Goal: Information Seeking & Learning: Learn about a topic

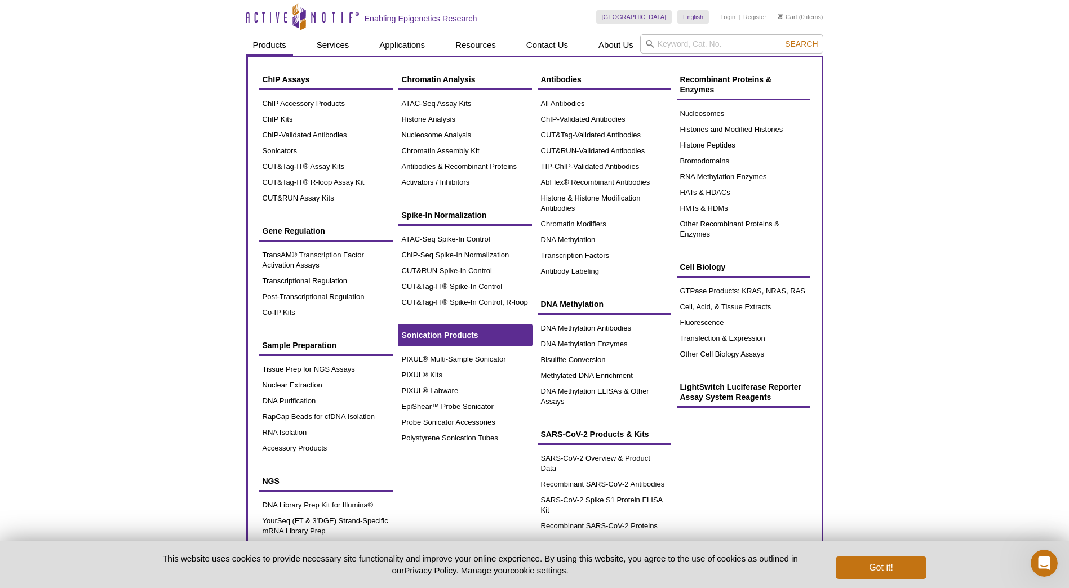
click at [467, 336] on span "Sonication Products" at bounding box center [440, 335] width 77 height 9
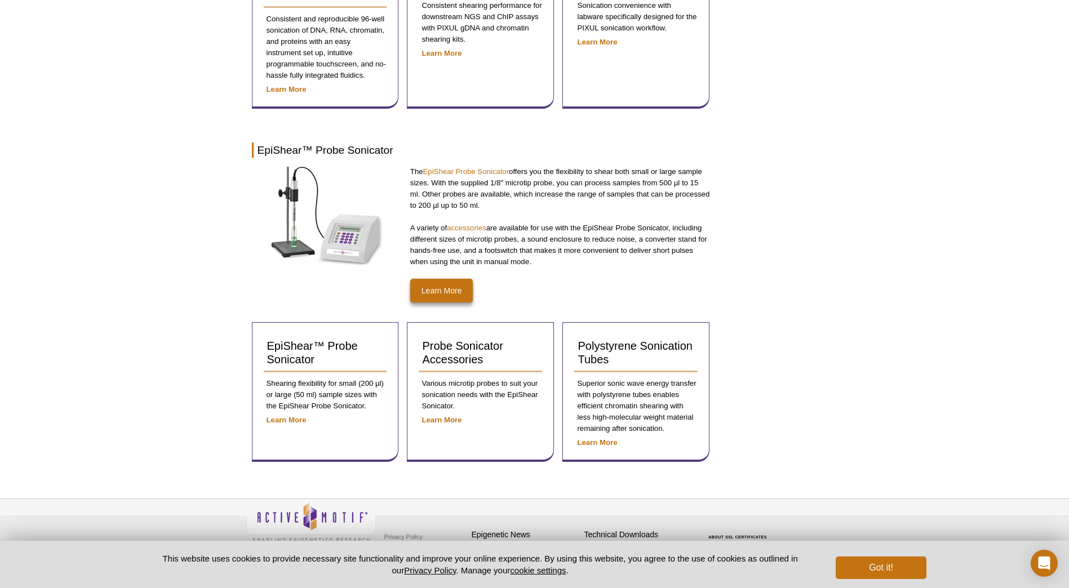
scroll to position [477, 0]
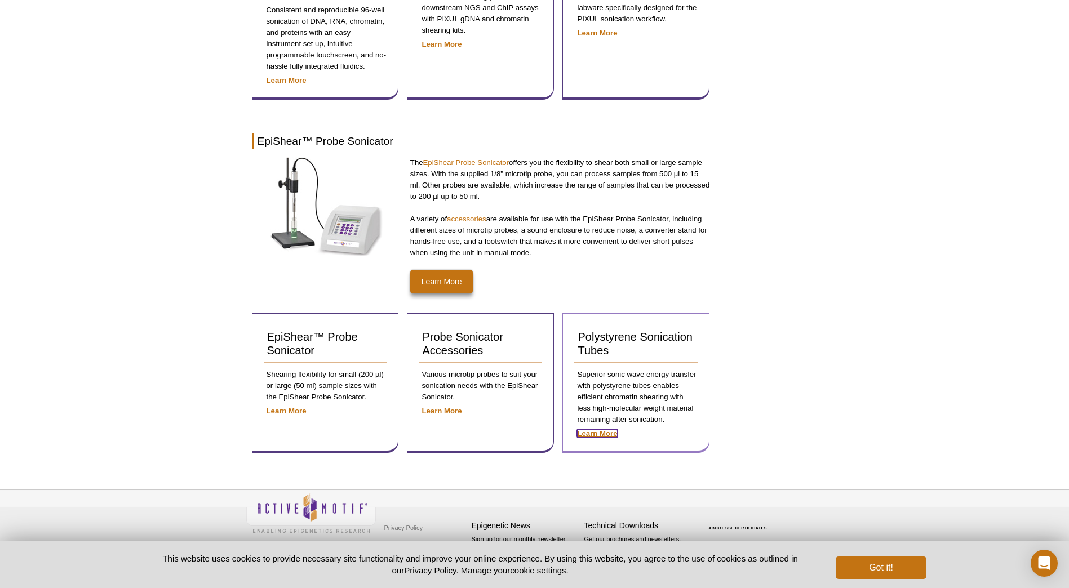
click at [596, 432] on strong "Learn More" at bounding box center [597, 433] width 40 height 8
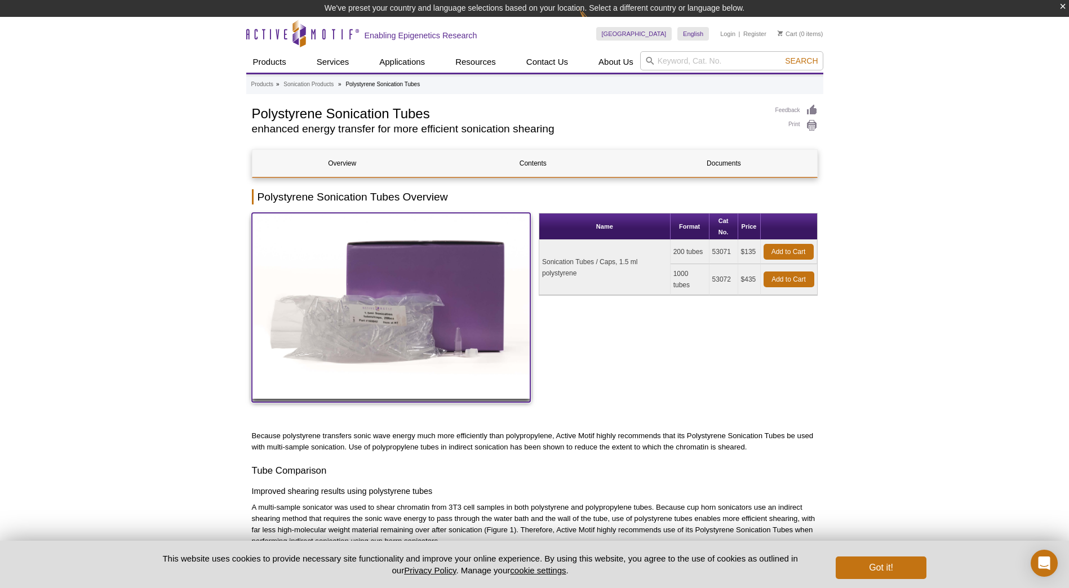
click at [359, 336] on img at bounding box center [391, 306] width 279 height 186
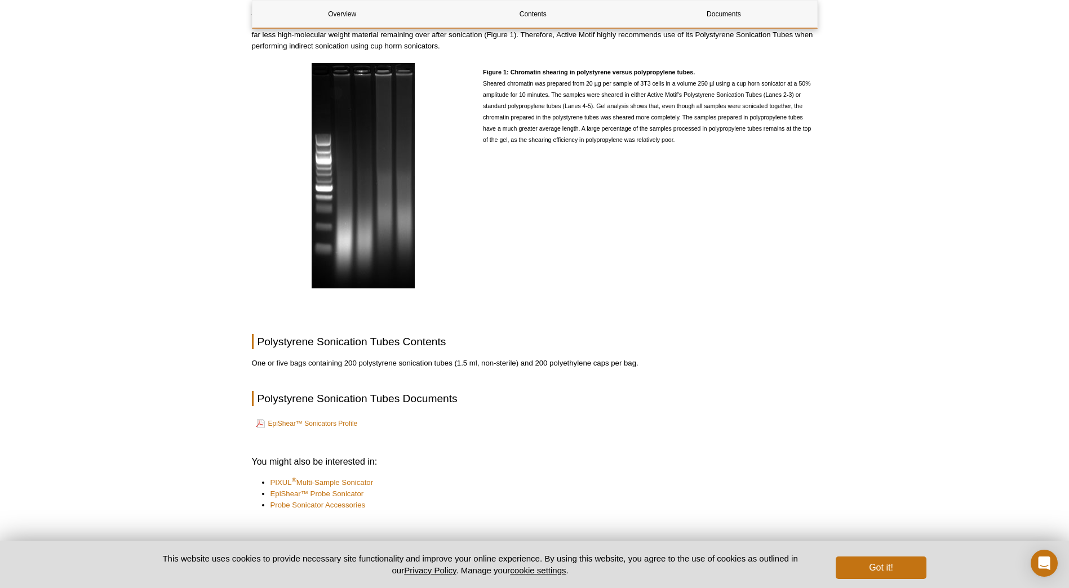
scroll to position [507, 0]
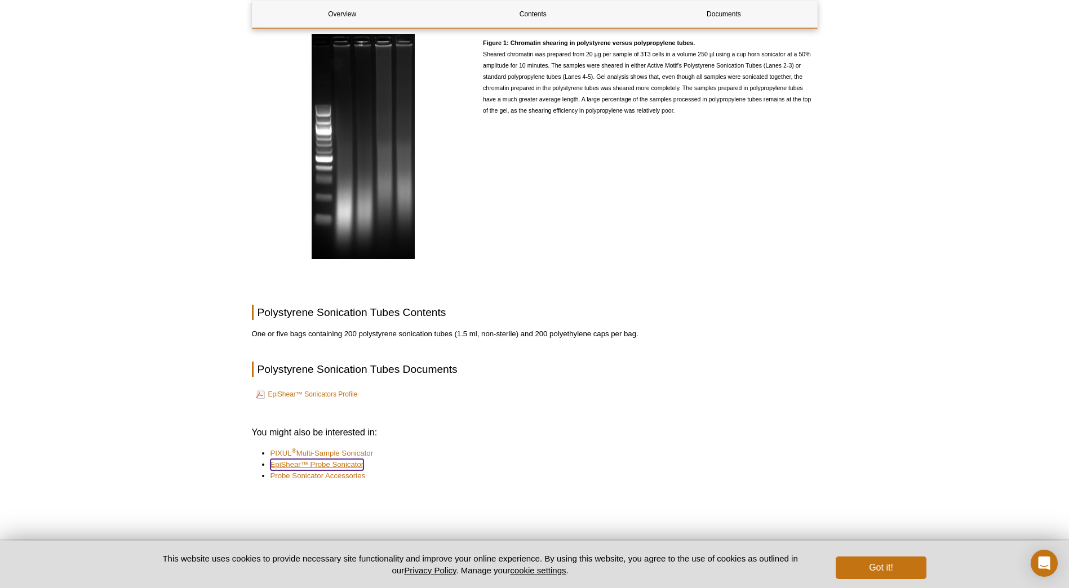
click at [334, 465] on link "EpiShear™ Probe Sonicator" at bounding box center [317, 464] width 94 height 11
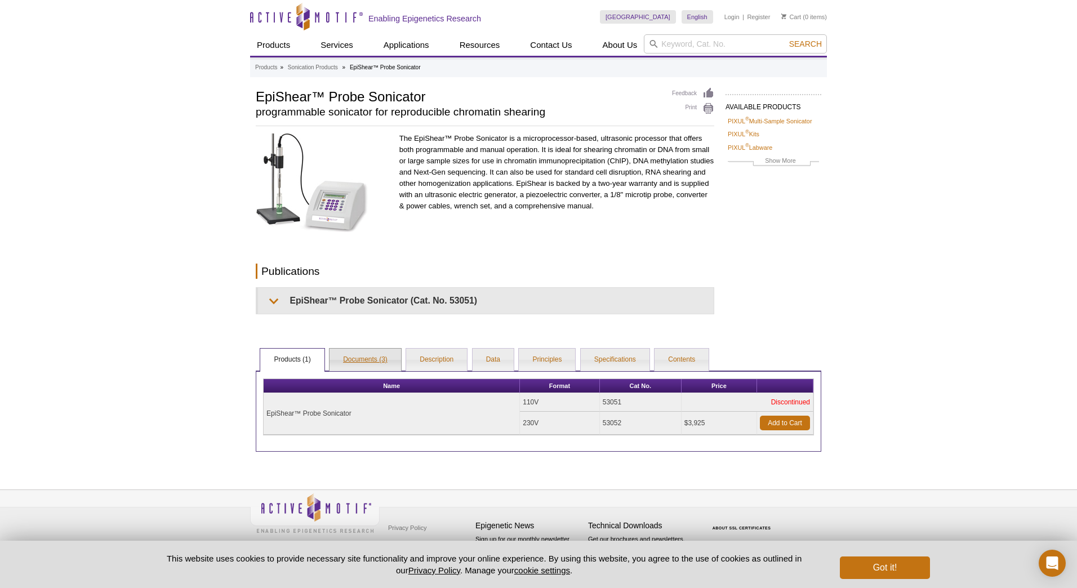
click at [365, 358] on link "Documents (3)" at bounding box center [366, 360] width 72 height 23
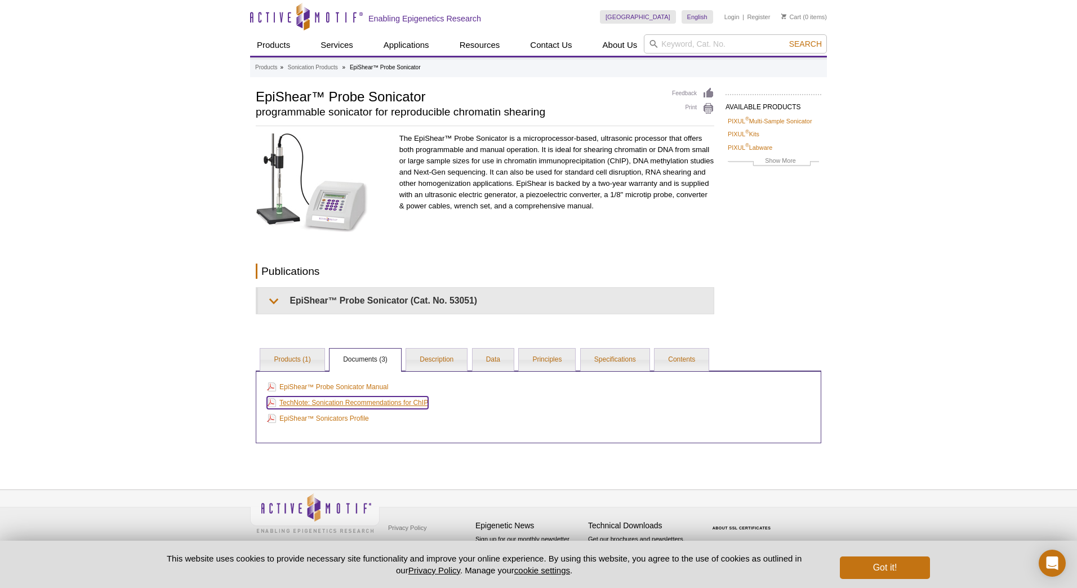
click at [389, 405] on link "TechNote: Sonication Recommendations for ChIP" at bounding box center [347, 403] width 161 height 12
click at [444, 361] on link "Description" at bounding box center [436, 360] width 61 height 23
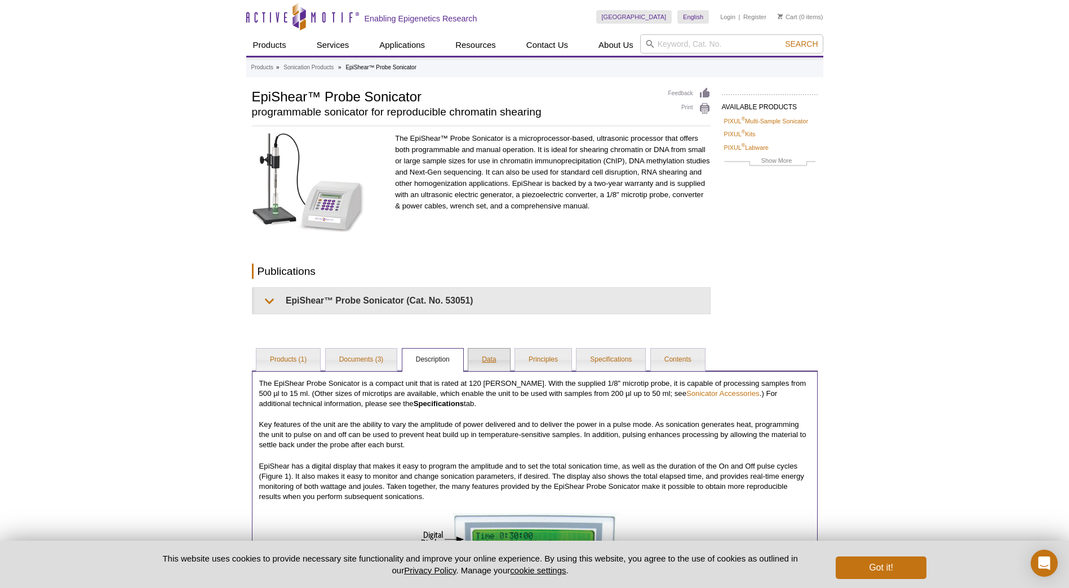
click at [490, 359] on link "Data" at bounding box center [488, 360] width 41 height 23
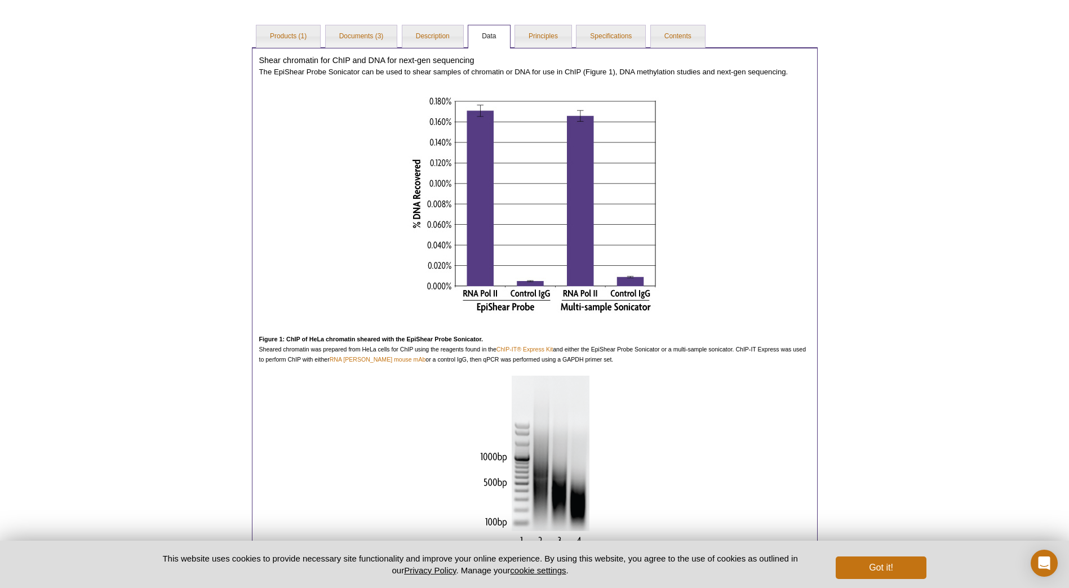
scroll to position [168, 0]
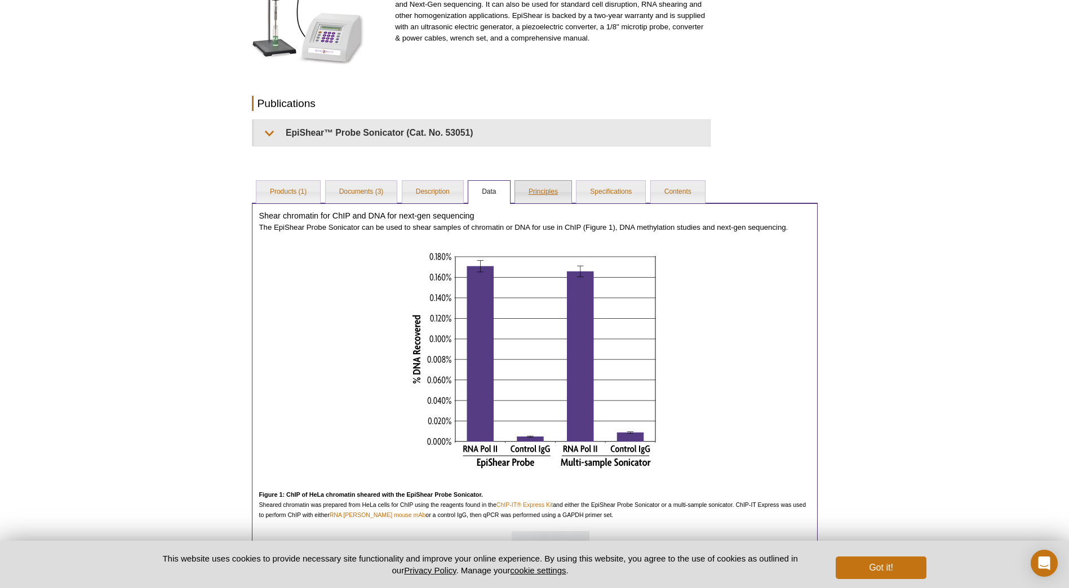
click at [548, 193] on link "Principles" at bounding box center [543, 192] width 56 height 23
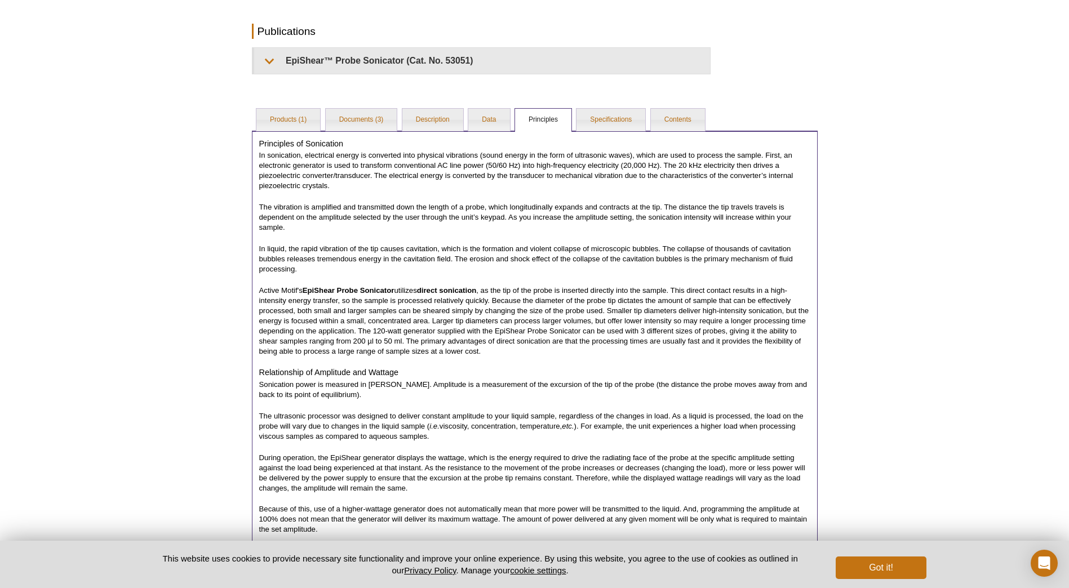
scroll to position [239, 0]
click at [612, 121] on link "Specifications" at bounding box center [610, 120] width 69 height 23
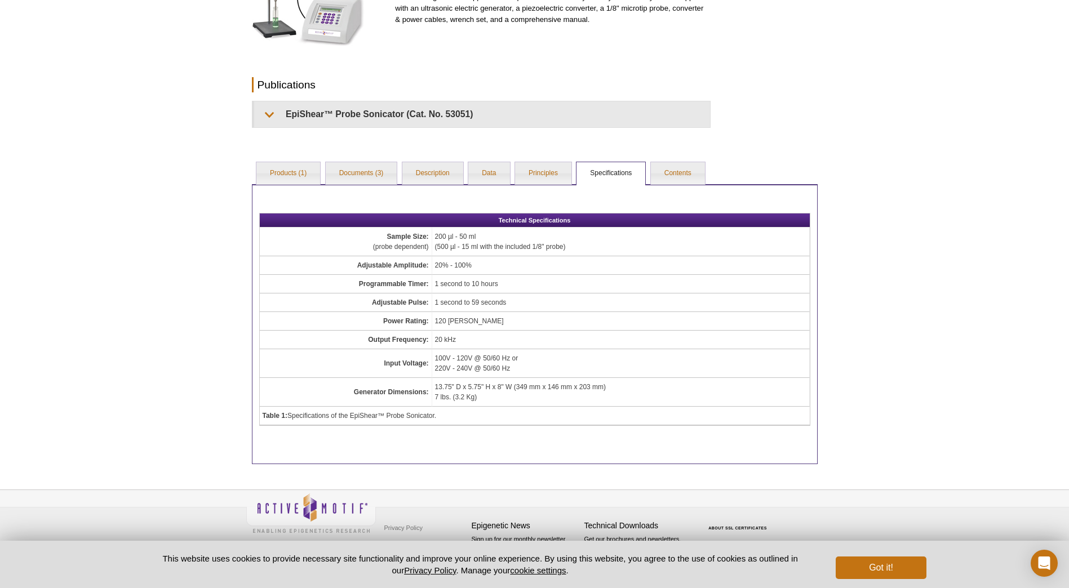
scroll to position [186, 0]
click at [677, 175] on link "Contents" at bounding box center [678, 173] width 54 height 23
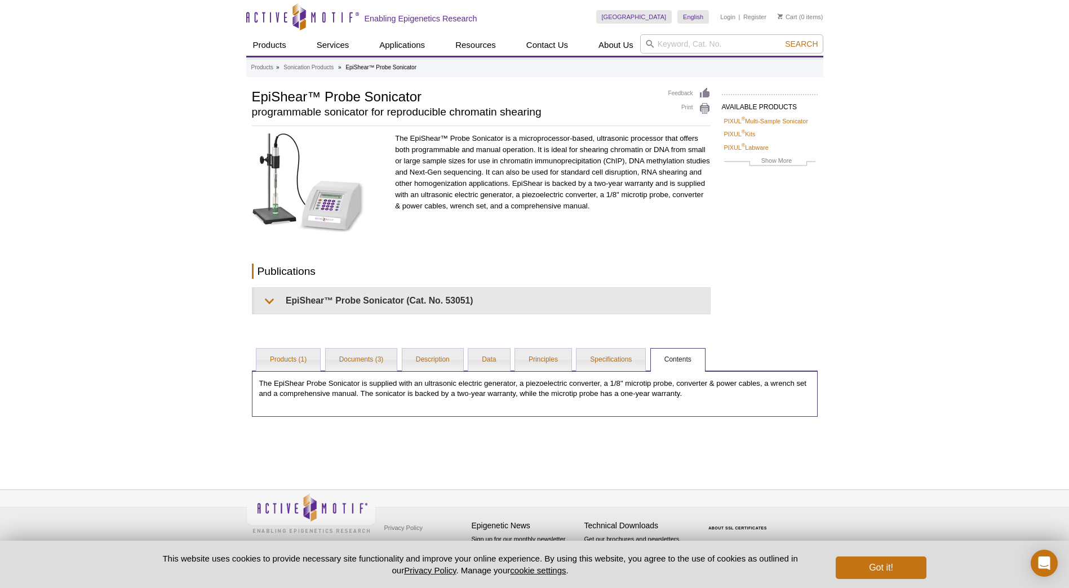
scroll to position [0, 0]
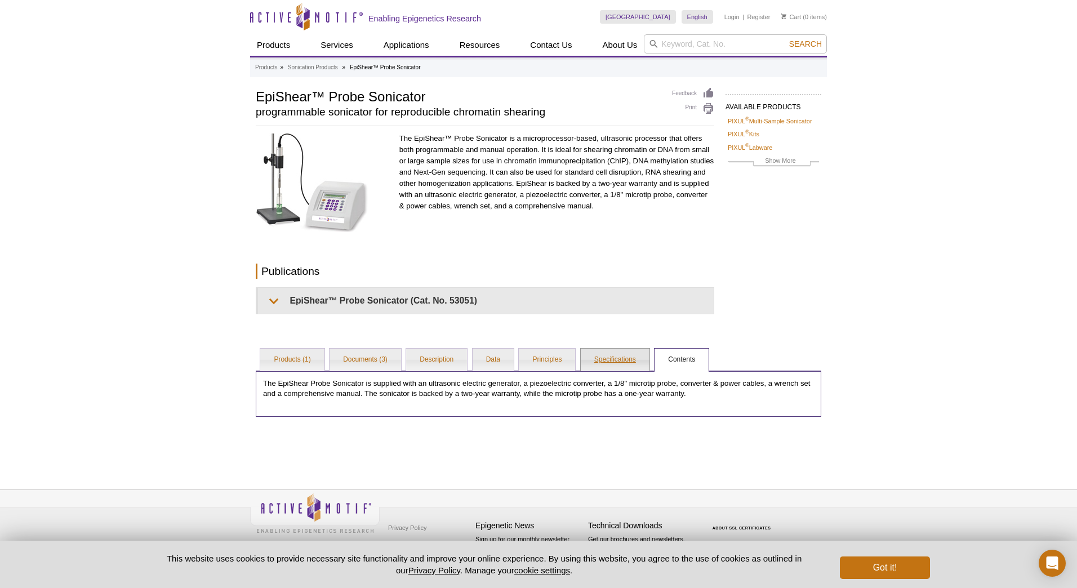
click at [612, 361] on link "Specifications" at bounding box center [615, 360] width 69 height 23
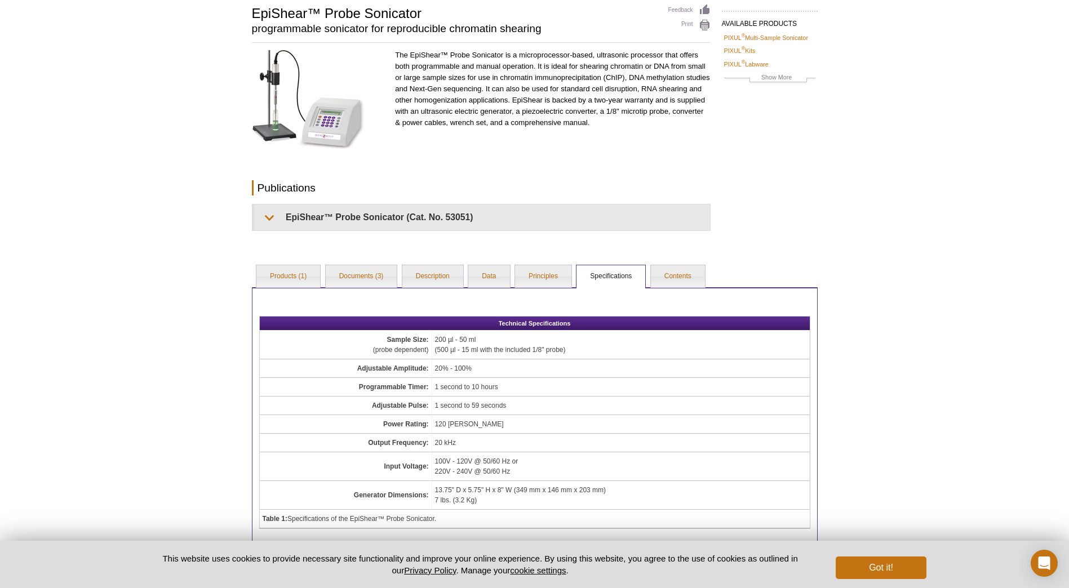
scroll to position [74, 0]
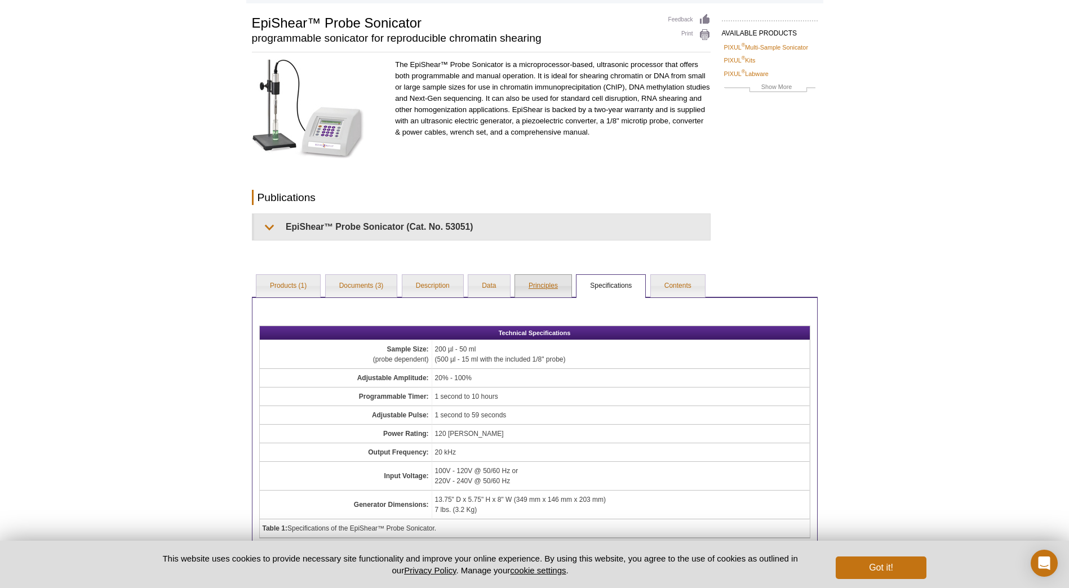
click at [541, 284] on link "Principles" at bounding box center [543, 286] width 56 height 23
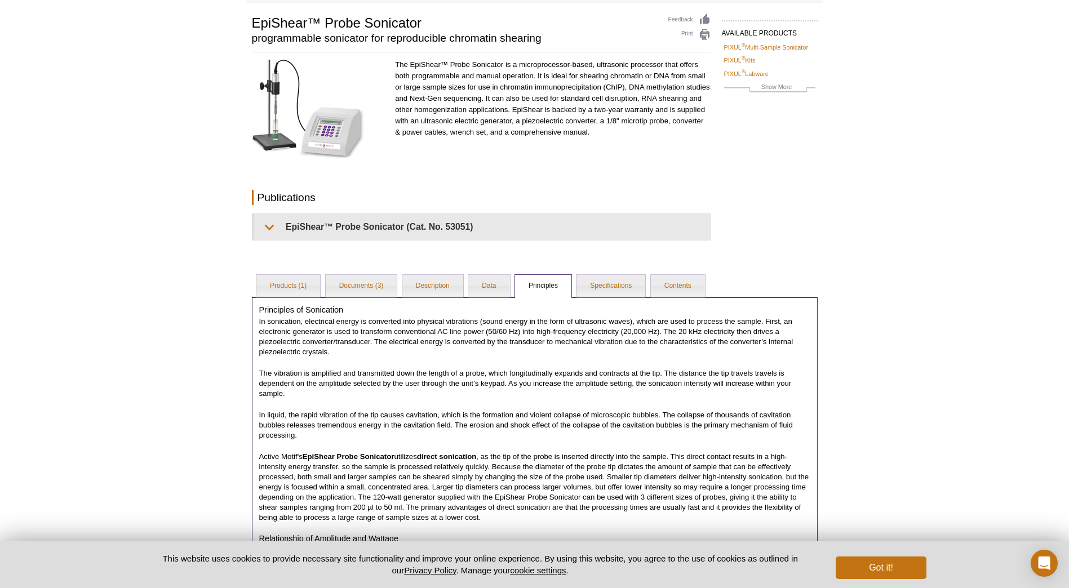
click at [191, 390] on div "Active Motif Logo Enabling Epigenetics Research 0 Search Skip to content Active…" at bounding box center [534, 514] width 1069 height 1176
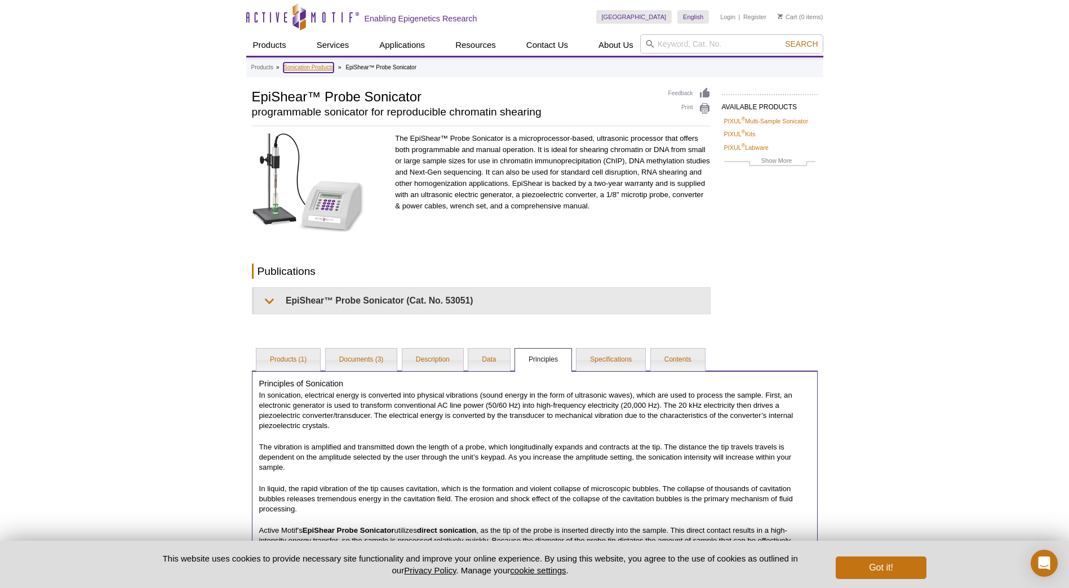
click at [315, 68] on link "Sonication Products" at bounding box center [308, 68] width 50 height 10
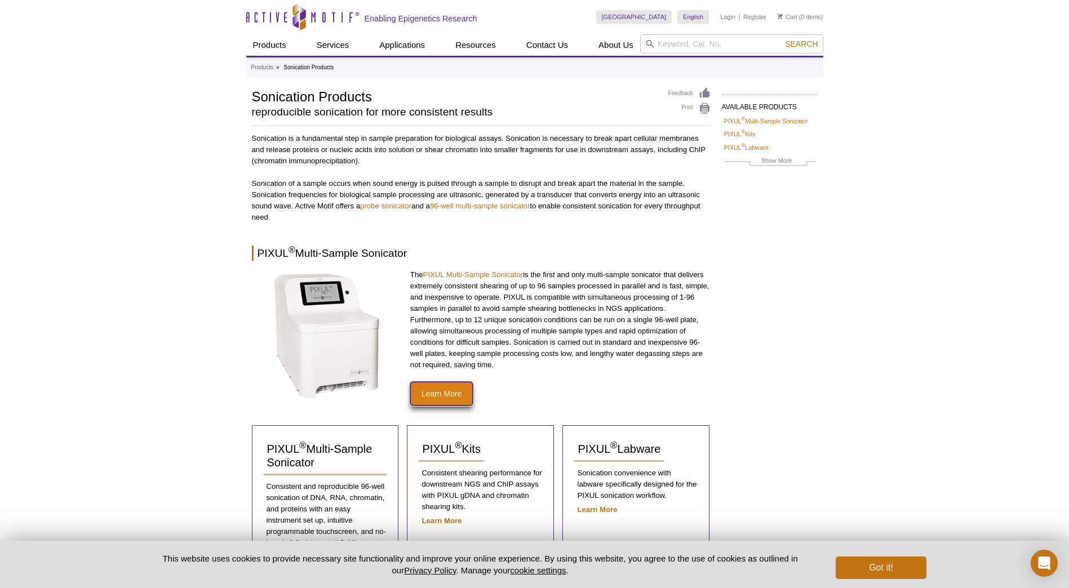
click at [436, 393] on link "Learn More" at bounding box center [441, 394] width 63 height 24
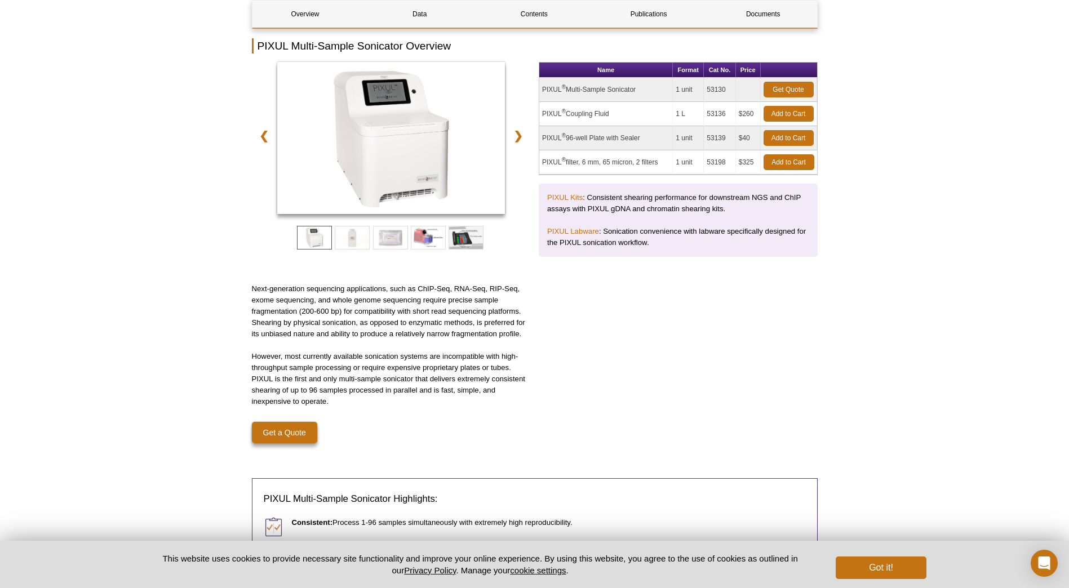
scroll to position [169, 0]
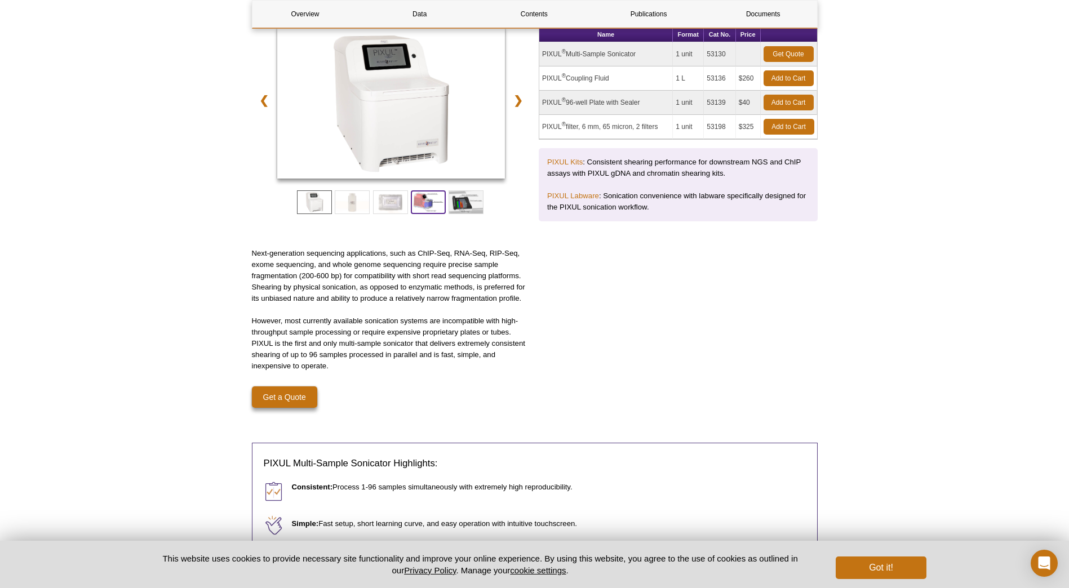
click at [428, 203] on span at bounding box center [428, 202] width 35 height 24
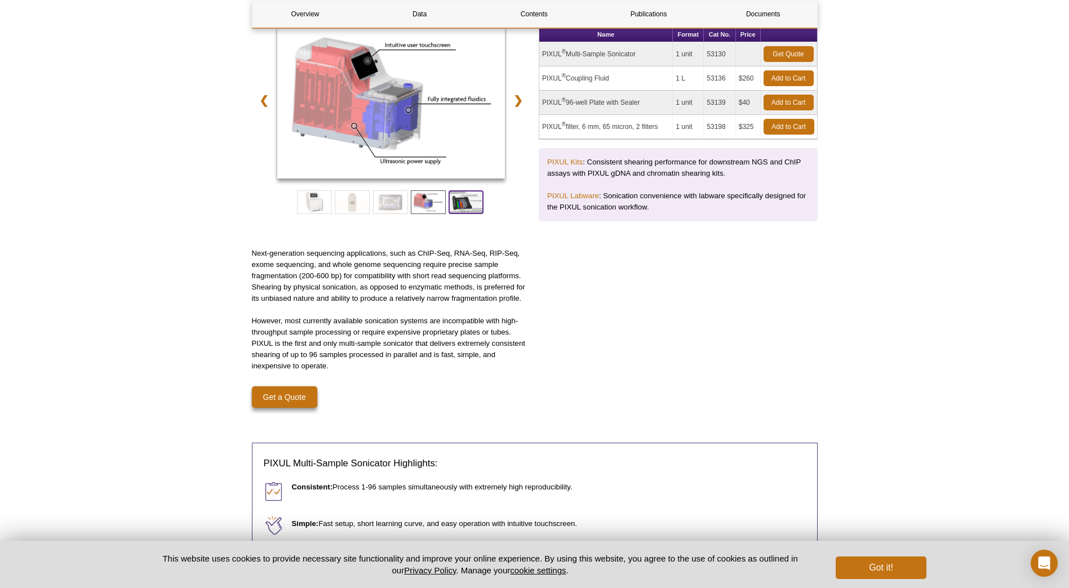
click at [463, 205] on span at bounding box center [465, 202] width 35 height 24
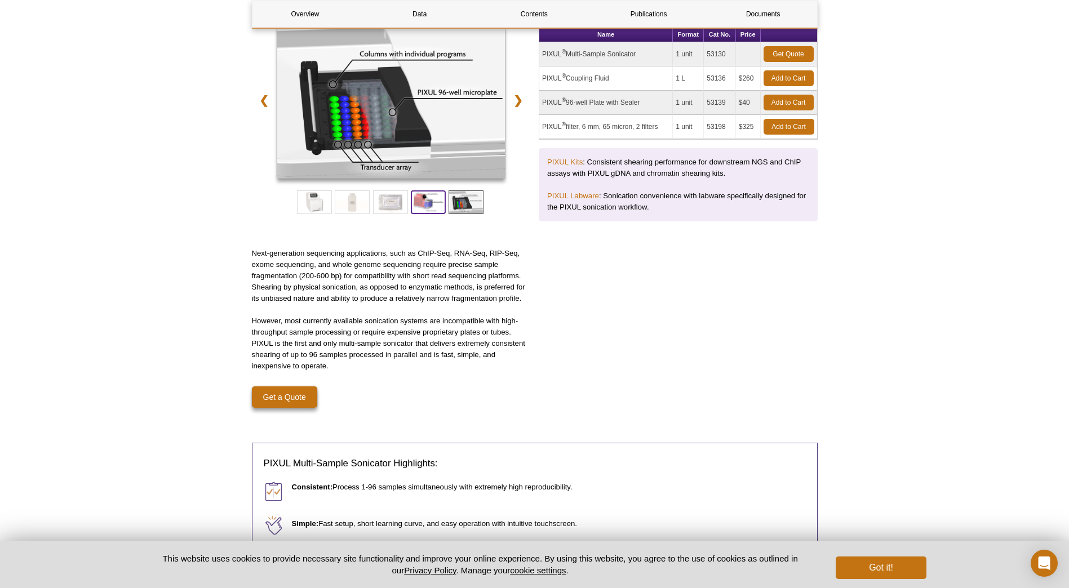
click at [427, 200] on span at bounding box center [428, 202] width 35 height 24
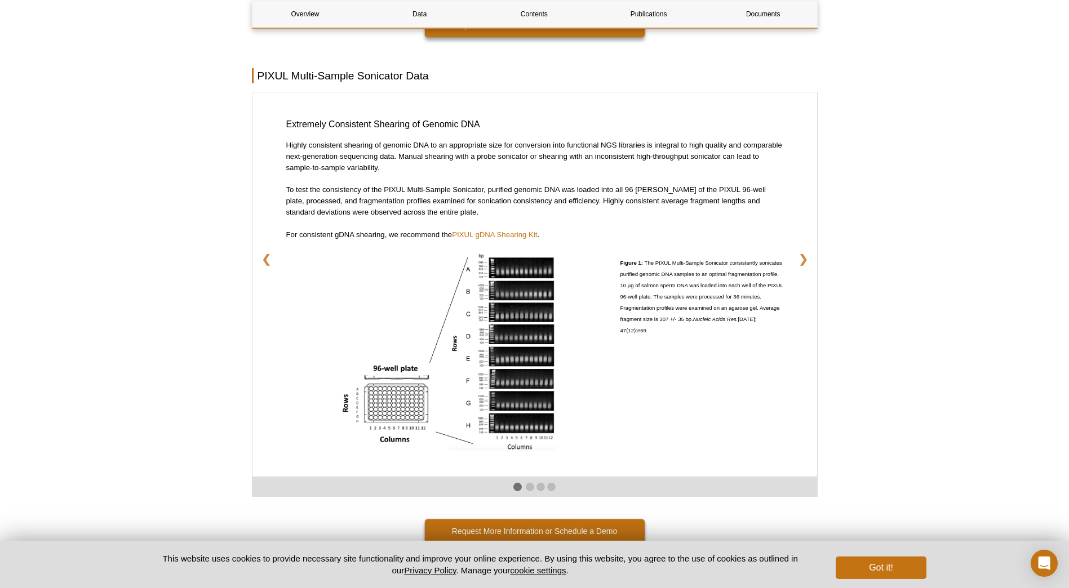
scroll to position [1803, 0]
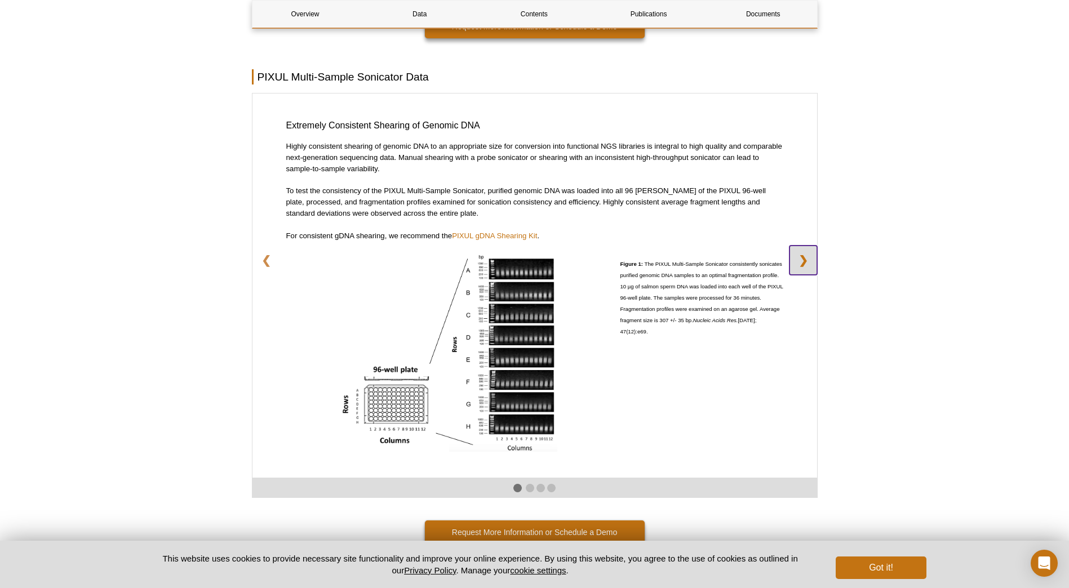
click at [811, 265] on link "❯" at bounding box center [803, 260] width 28 height 29
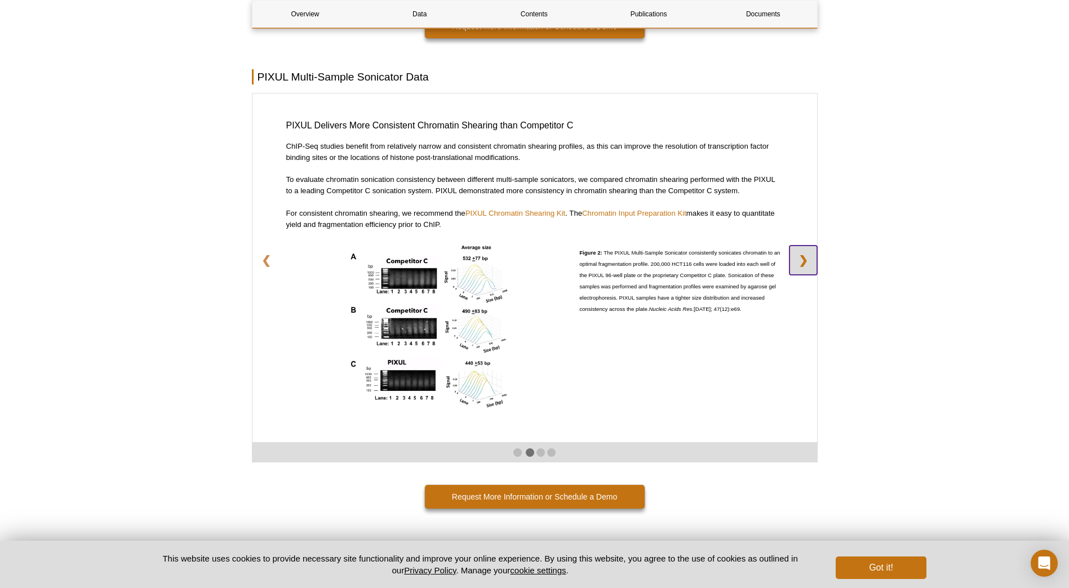
click at [811, 265] on link "❯" at bounding box center [803, 260] width 28 height 29
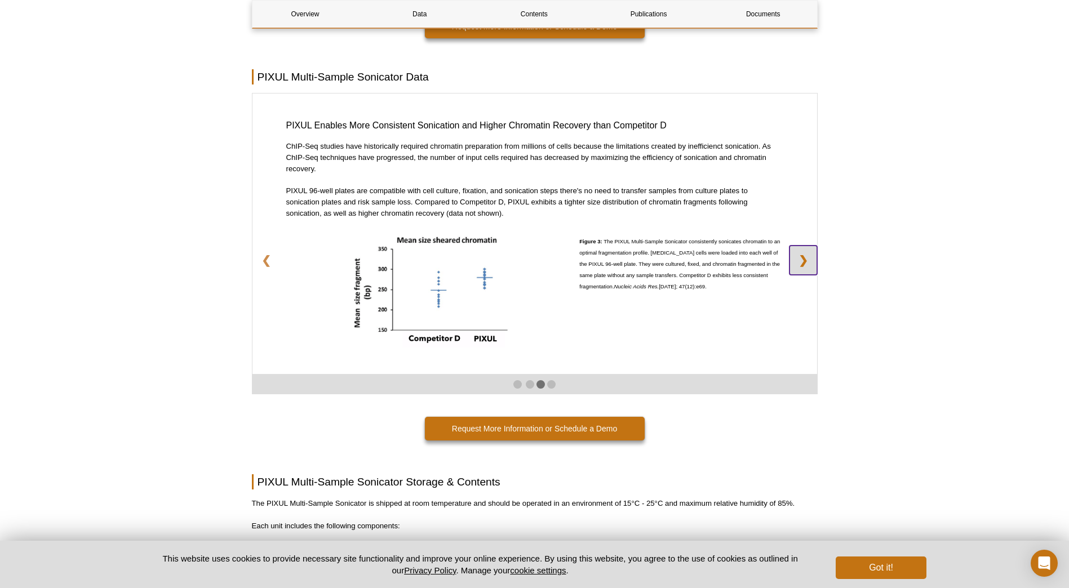
click at [811, 265] on link "❯" at bounding box center [803, 260] width 28 height 29
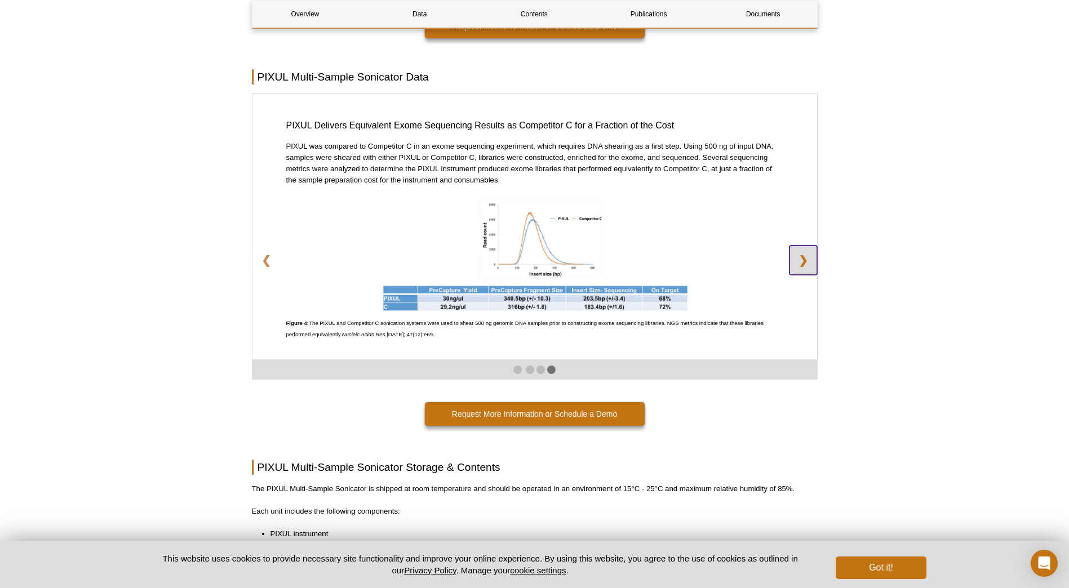
click at [811, 265] on link "❯" at bounding box center [803, 260] width 28 height 29
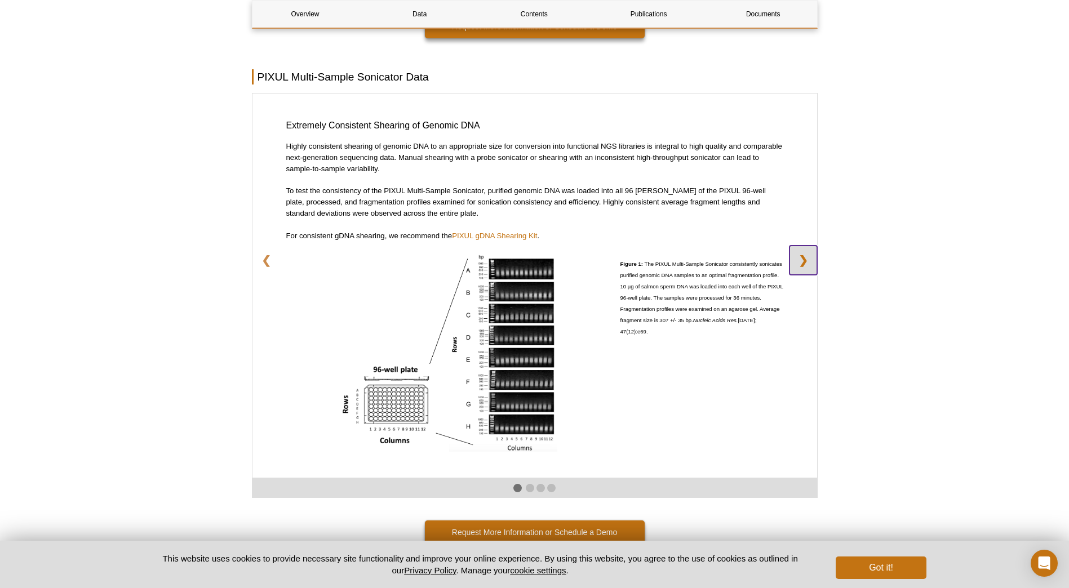
click at [811, 265] on link "❯" at bounding box center [803, 260] width 28 height 29
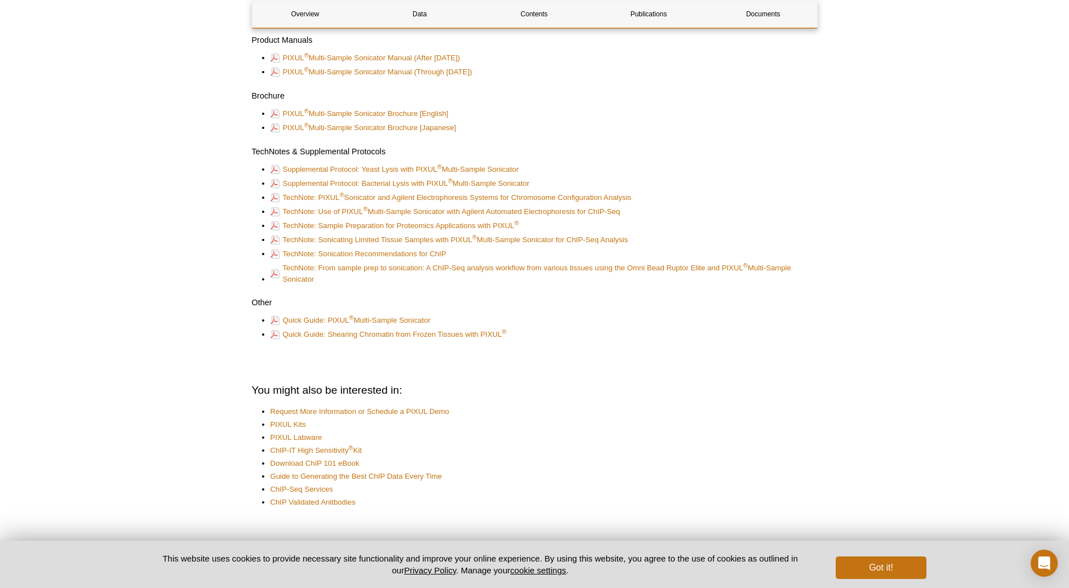
scroll to position [2986, 0]
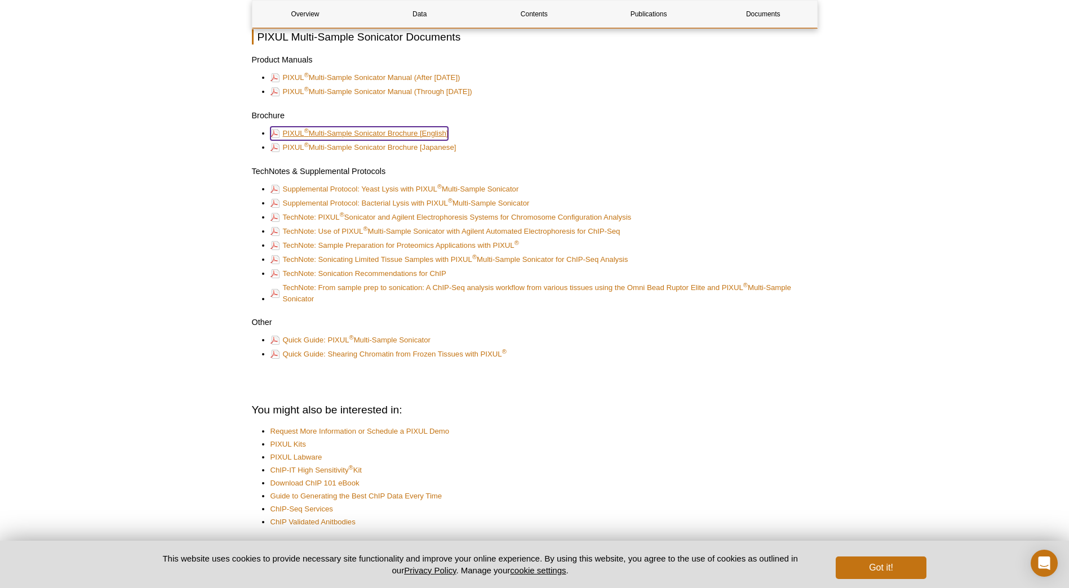
click at [399, 134] on link "PIXUL ® Multi-Sample Sonicator Brochure [English]" at bounding box center [359, 134] width 178 height 14
click at [370, 77] on link "PIXUL ® Multi-Sample Sonicator Manual (After [DATE])" at bounding box center [365, 78] width 190 height 14
